Goal: Find specific page/section: Find specific page/section

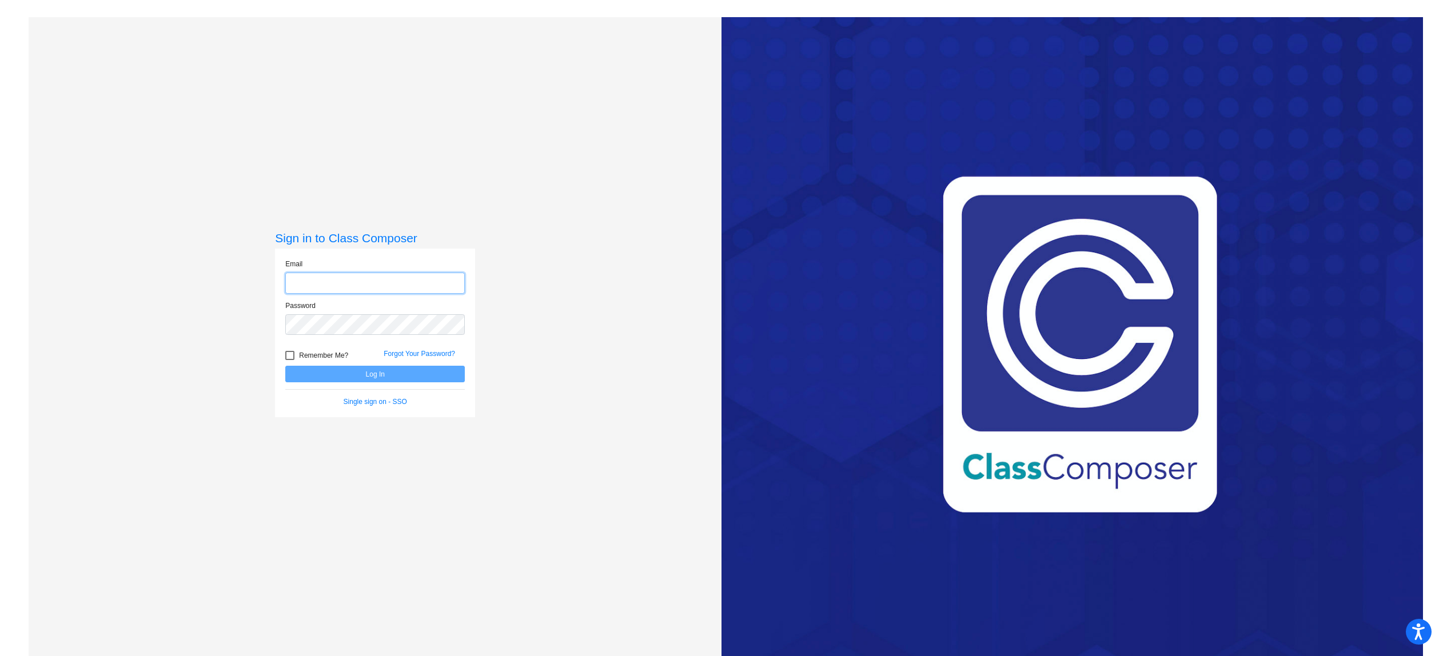
type input "[EMAIL_ADDRESS][DOMAIN_NAME]"
click at [358, 373] on button "Log In" at bounding box center [374, 374] width 179 height 17
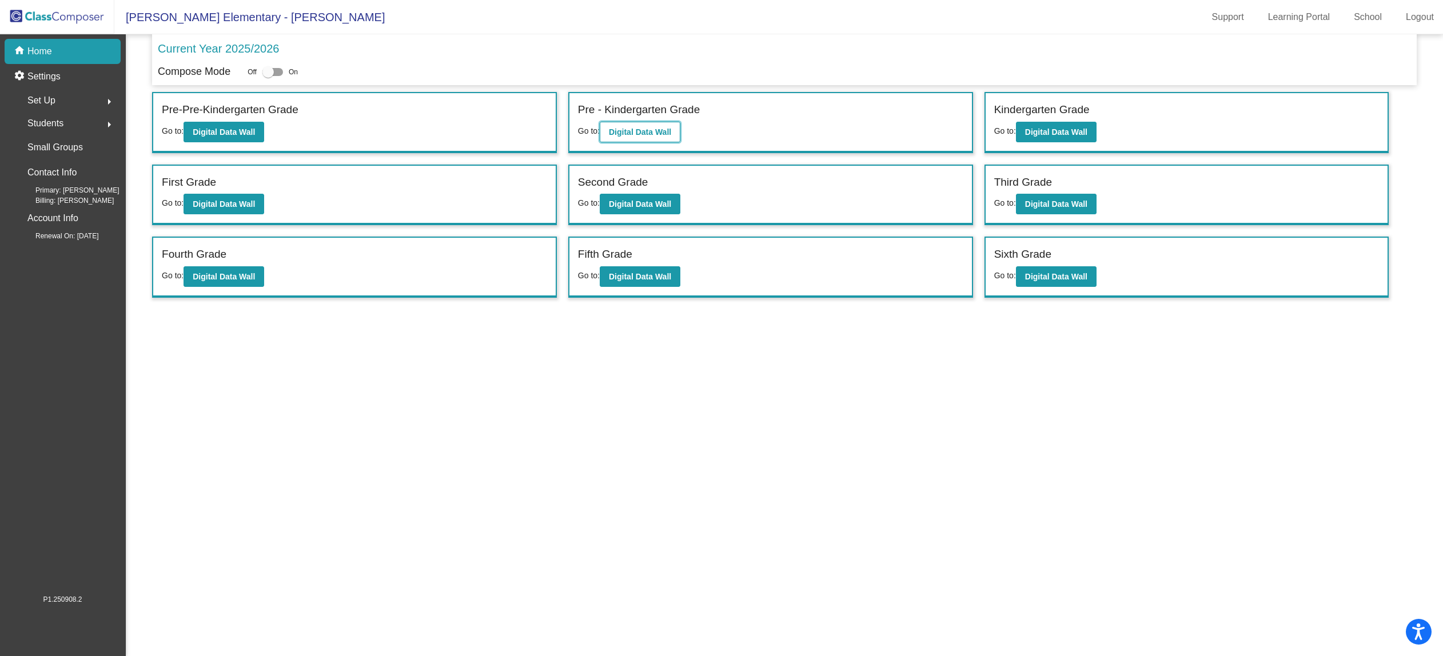
click at [653, 133] on b "Digital Data Wall" at bounding box center [640, 131] width 62 height 9
